Goal: Check status

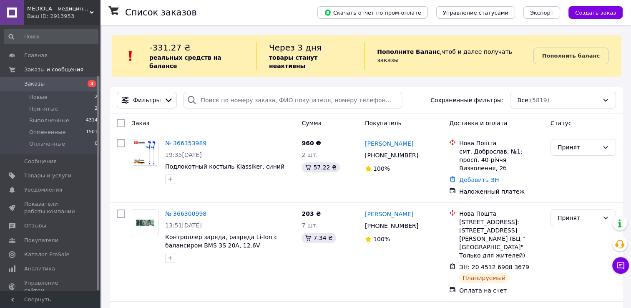
scroll to position [63, 0]
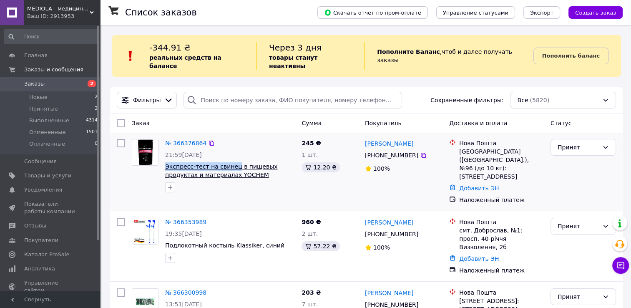
drag, startPoint x: 164, startPoint y: 159, endPoint x: 229, endPoint y: 160, distance: 65.0
click at [229, 160] on div "№ 366376864 21:59, 12.10.2025 Экспресс-тест на свинец в пищевых продуктах и мат…" at bounding box center [230, 165] width 136 height 60
copy span "Экспресс-тест на свинец"
click at [420, 152] on icon at bounding box center [423, 155] width 7 height 7
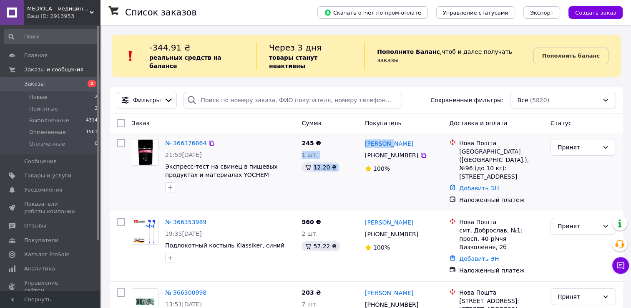
drag, startPoint x: 393, startPoint y: 135, endPoint x: 360, endPoint y: 135, distance: 33.4
click at [360, 135] on div "№ 366376864 21:59, 12.10.2025 Экспресс-тест на свинец в пищевых продуктах и мат…" at bounding box center [366, 171] width 506 height 72
click at [400, 138] on div "Єва Шенк" at bounding box center [403, 143] width 79 height 10
drag, startPoint x: 377, startPoint y: 135, endPoint x: 364, endPoint y: 135, distance: 12.9
click at [364, 138] on div "Єва Шенк" at bounding box center [403, 143] width 79 height 10
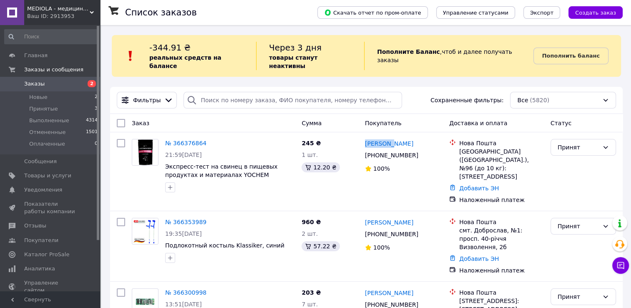
copy link "Єва Шенк"
click at [462, 147] on div "Київ (Київська обл.), №96 (до 10 кг): Дніпровська Набережна, 25а" at bounding box center [501, 163] width 85 height 33
copy div "Київ"
